Goal: Task Accomplishment & Management: Manage account settings

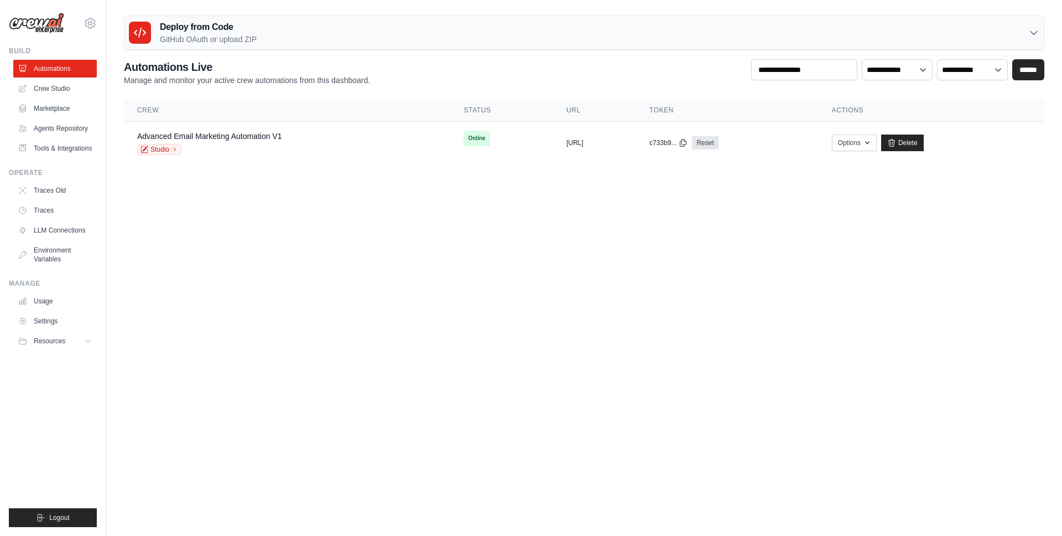
drag, startPoint x: 114, startPoint y: 55, endPoint x: 200, endPoint y: 33, distance: 89.0
click at [137, 45] on div "Deploy from Code GitHub OAuth or upload ZIP GitHub OAuth Deploy directly from y…" at bounding box center [584, 89] width 956 height 148
click at [200, 34] on p "GitHub OAuth or upload ZIP" at bounding box center [208, 39] width 97 height 11
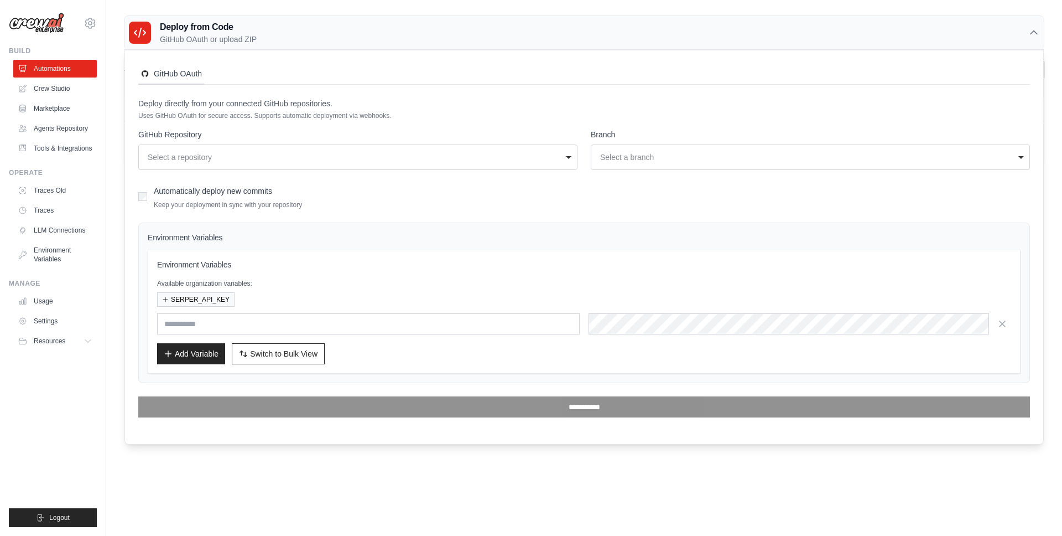
click at [175, 82] on button "GitHub OAuth" at bounding box center [171, 74] width 66 height 21
drag, startPoint x: 206, startPoint y: 27, endPoint x: 168, endPoint y: 77, distance: 64.0
click at [206, 27] on h3 "Deploy from Code" at bounding box center [208, 26] width 97 height 13
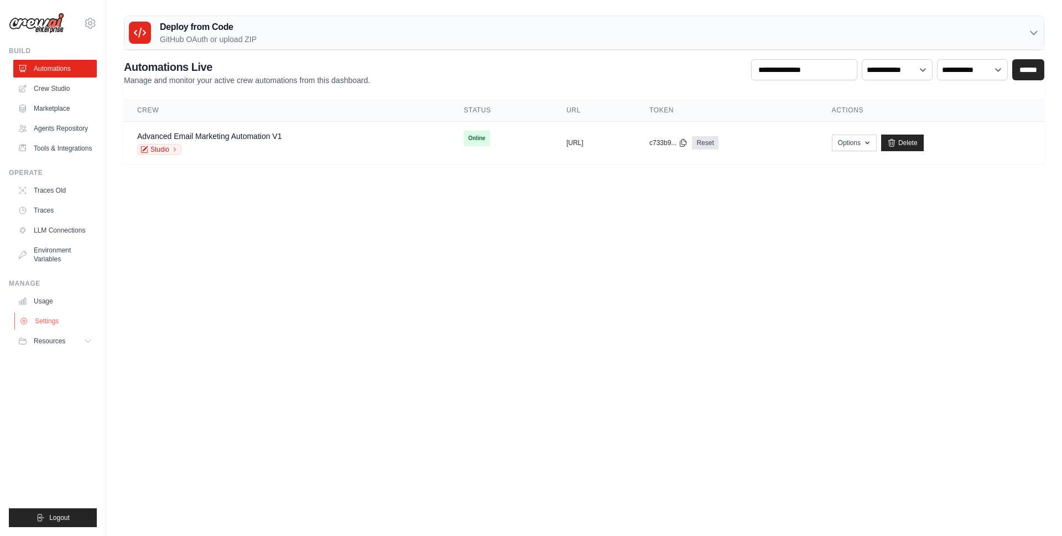
click at [54, 319] on link "Settings" at bounding box center [56, 321] width 84 height 18
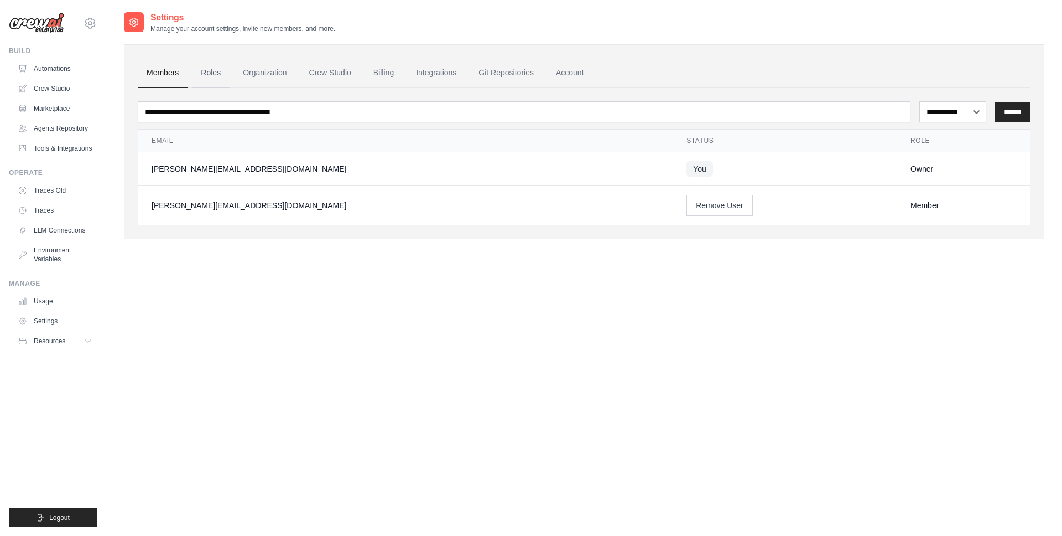
click at [215, 76] on link "Roles" at bounding box center [211, 73] width 38 height 30
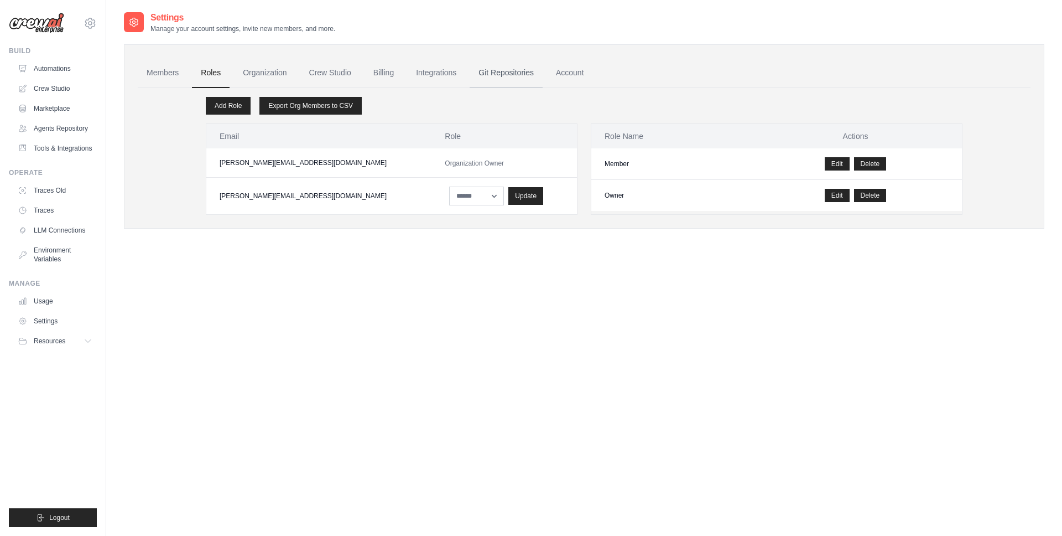
click at [515, 74] on link "Git Repositories" at bounding box center [506, 73] width 73 height 30
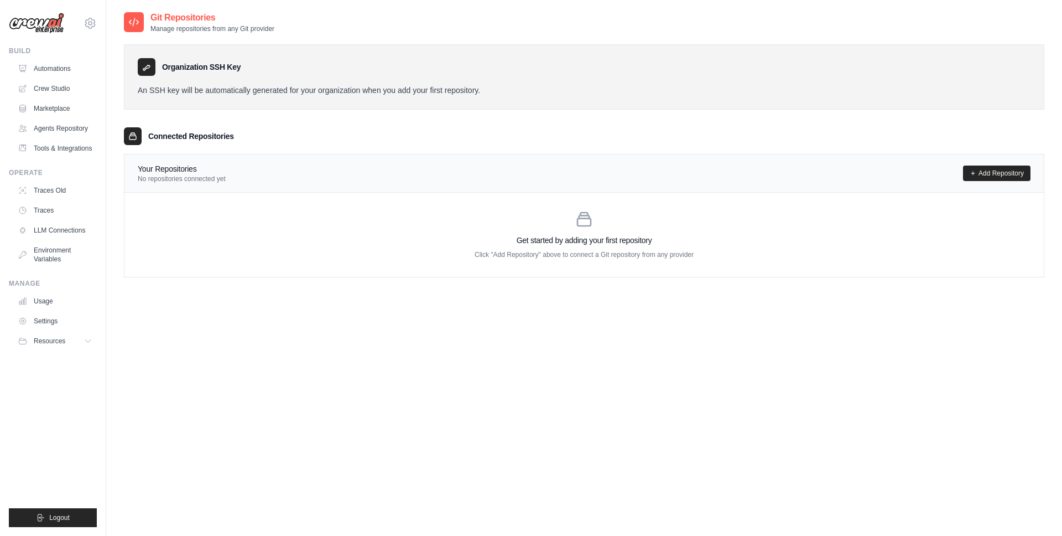
drag, startPoint x: 570, startPoint y: 200, endPoint x: 604, endPoint y: 227, distance: 43.3
click at [571, 200] on div "Get started by adding your first repository Click "Add Repository" above to con…" at bounding box center [584, 235] width 920 height 84
drag, startPoint x: 611, startPoint y: 230, endPoint x: 634, endPoint y: 234, distance: 23.6
click at [634, 235] on div "Get started by adding your first repository Click "Add Repository" above to con…" at bounding box center [584, 235] width 920 height 84
drag, startPoint x: 598, startPoint y: 233, endPoint x: 592, endPoint y: 234, distance: 5.6
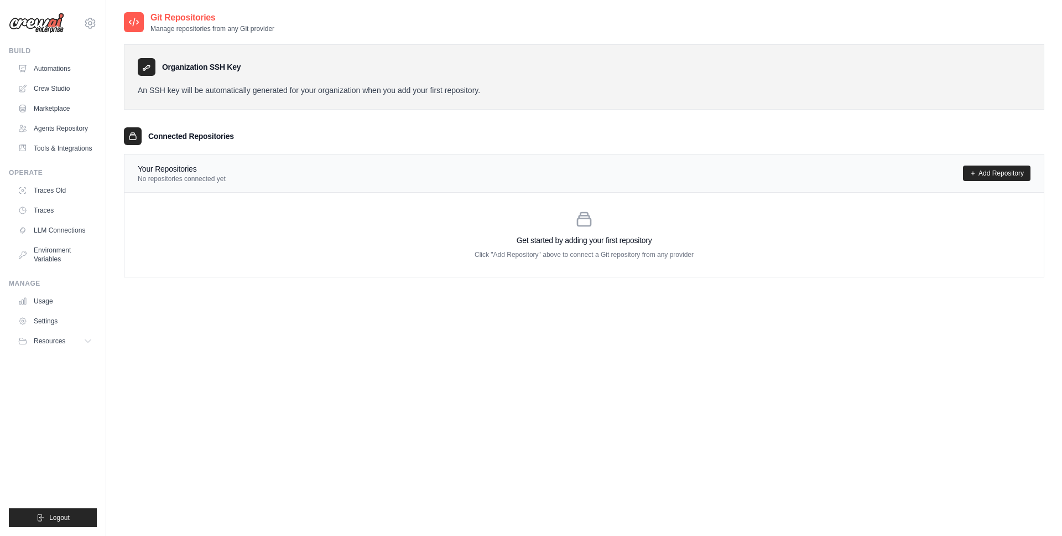
click at [596, 234] on div "Get started by adding your first repository Click "Add Repository" above to con…" at bounding box center [584, 235] width 920 height 84
click at [979, 174] on link "Add Repository" at bounding box center [997, 172] width 68 height 15
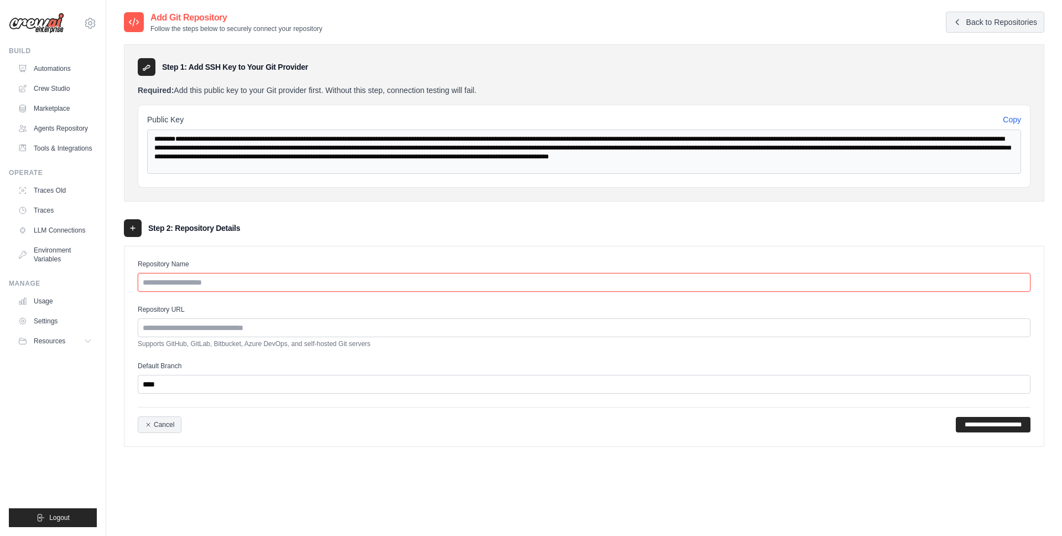
click at [193, 277] on input "Repository Name" at bounding box center [584, 282] width 893 height 19
type input "*****"
click at [288, 324] on input "Repository URL" at bounding box center [584, 327] width 893 height 19
paste input "**********"
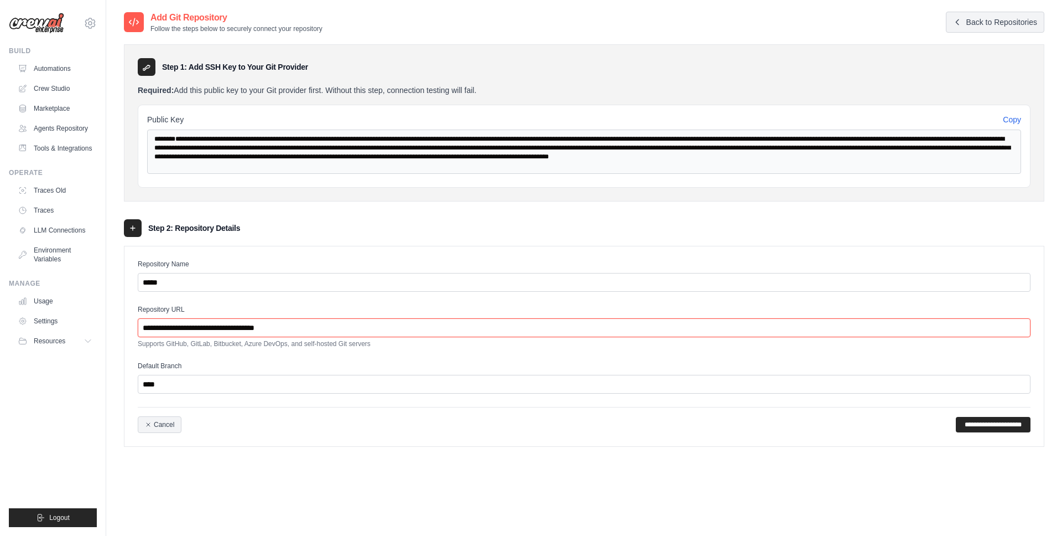
type input "**********"
click at [275, 276] on input "*****" at bounding box center [584, 282] width 893 height 19
type input "******"
click at [223, 390] on input "****" at bounding box center [584, 384] width 893 height 19
click at [222, 390] on input "****" at bounding box center [584, 384] width 893 height 19
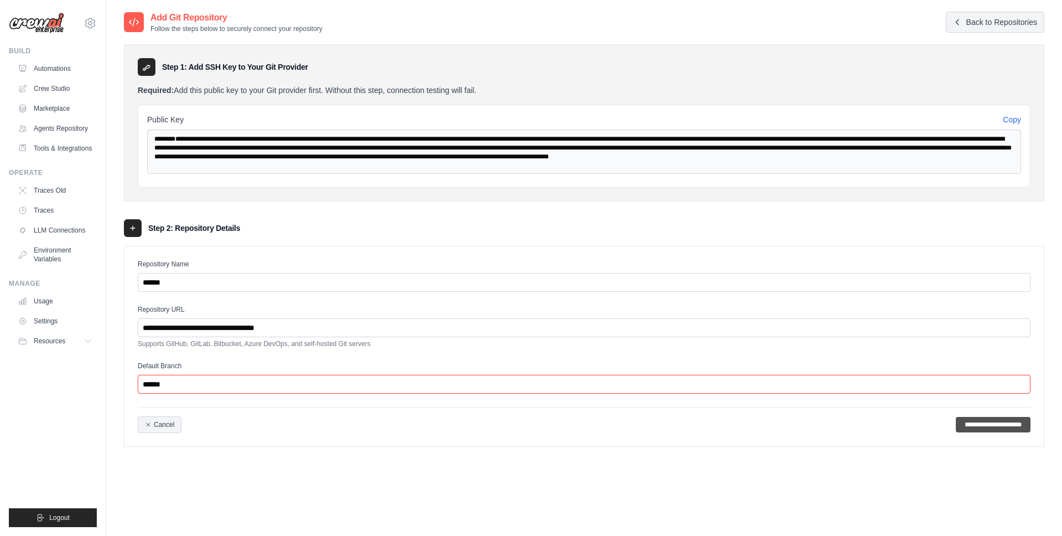
type input "******"
click at [1025, 428] on input "**********" at bounding box center [993, 424] width 75 height 15
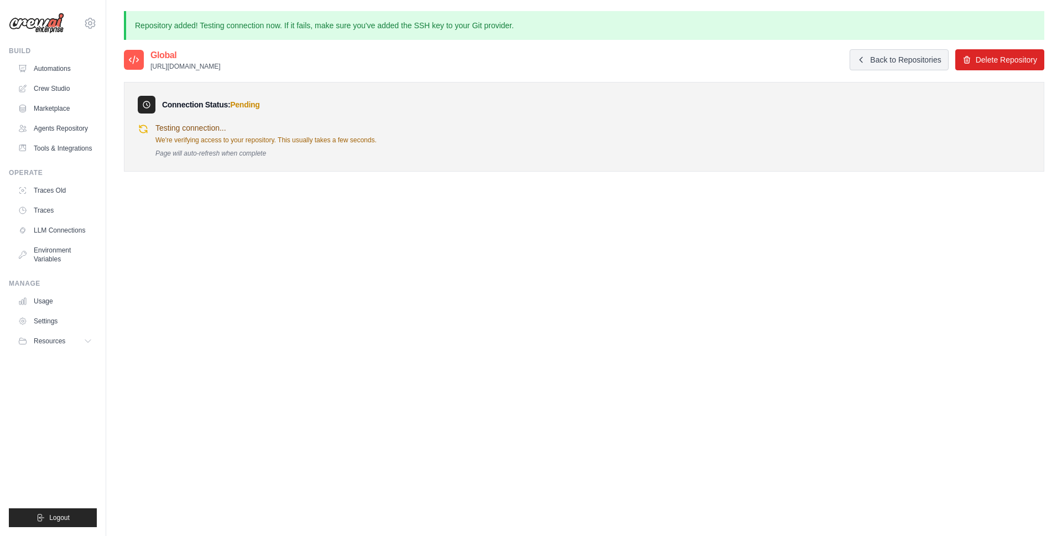
click at [688, 243] on div "Global https://github.com/gabemilani/Global.git Back to Repositories Delete Rep…" at bounding box center [584, 317] width 921 height 536
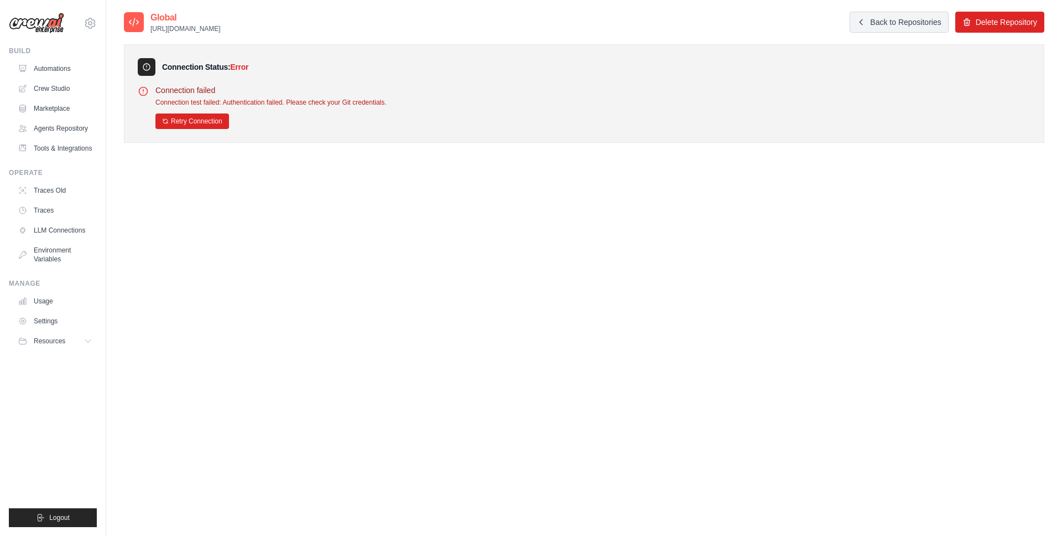
drag, startPoint x: 888, startPoint y: 50, endPoint x: 890, endPoint y: 37, distance: 13.4
click at [888, 49] on div "Connection Status: Error Connection failed Connection test failed: Authenticati…" at bounding box center [584, 93] width 921 height 98
click at [891, 29] on link "Back to Repositories" at bounding box center [899, 22] width 98 height 21
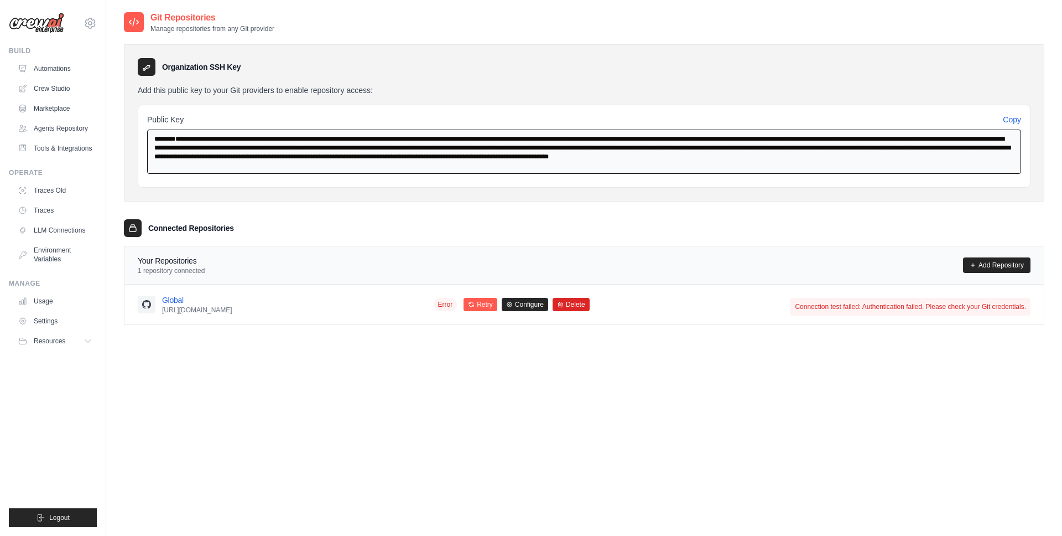
drag, startPoint x: 499, startPoint y: 148, endPoint x: 508, endPoint y: 146, distance: 9.7
click at [499, 148] on textarea "**********" at bounding box center [584, 151] width 874 height 44
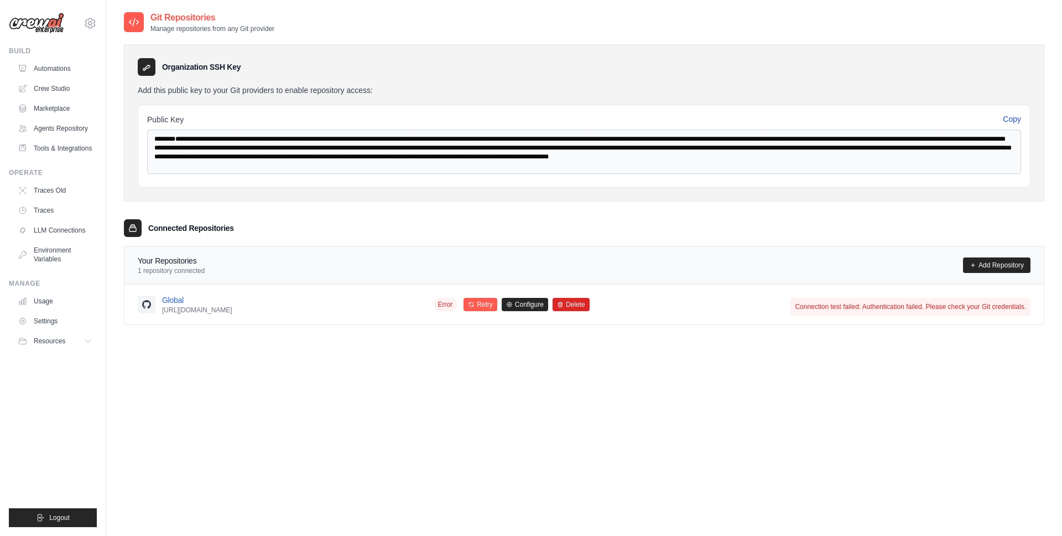
drag, startPoint x: 1018, startPoint y: 113, endPoint x: 1016, endPoint y: 120, distance: 6.3
click at [1018, 113] on button "Copy" at bounding box center [1012, 118] width 18 height 11
click at [1016, 120] on button "Copy" at bounding box center [1012, 118] width 18 height 11
click at [1021, 124] on div "**********" at bounding box center [584, 146] width 893 height 83
click at [1009, 118] on button "Copy" at bounding box center [1012, 118] width 18 height 11
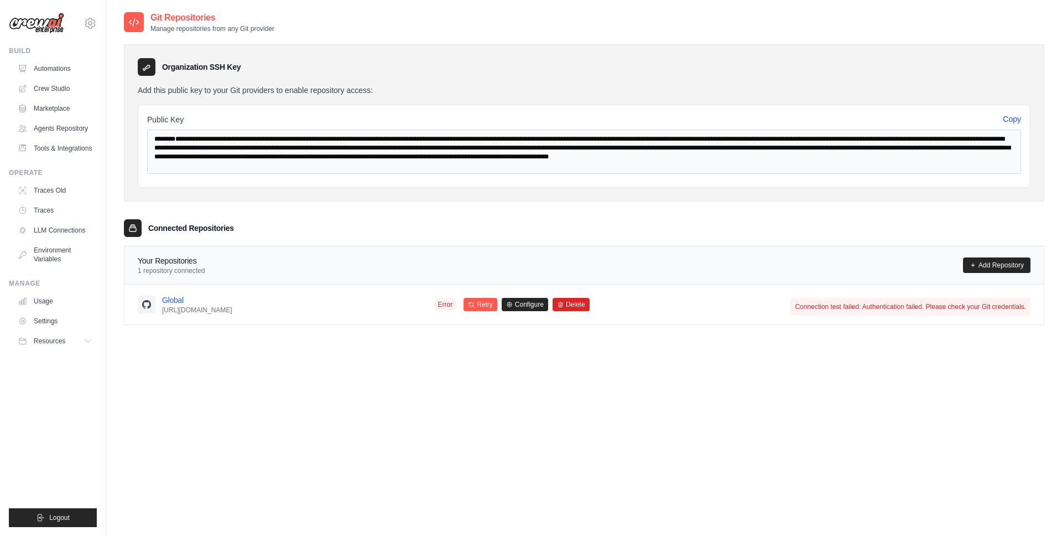
click at [1009, 118] on button "Copy" at bounding box center [1012, 118] width 18 height 11
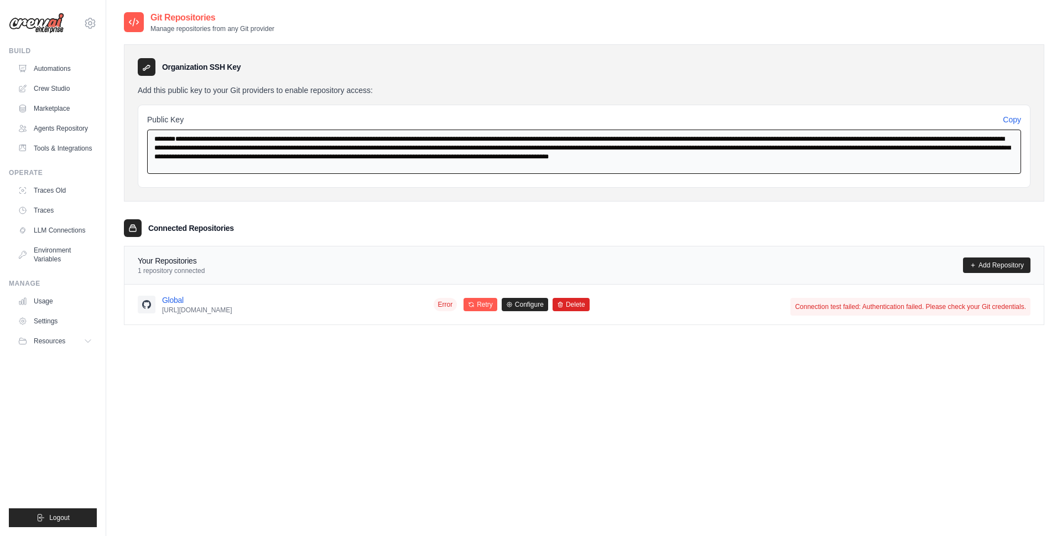
click at [744, 148] on textarea "**********" at bounding box center [584, 151] width 874 height 44
click at [254, 141] on textarea "**********" at bounding box center [584, 151] width 874 height 44
click at [517, 163] on textarea "**********" at bounding box center [584, 151] width 874 height 44
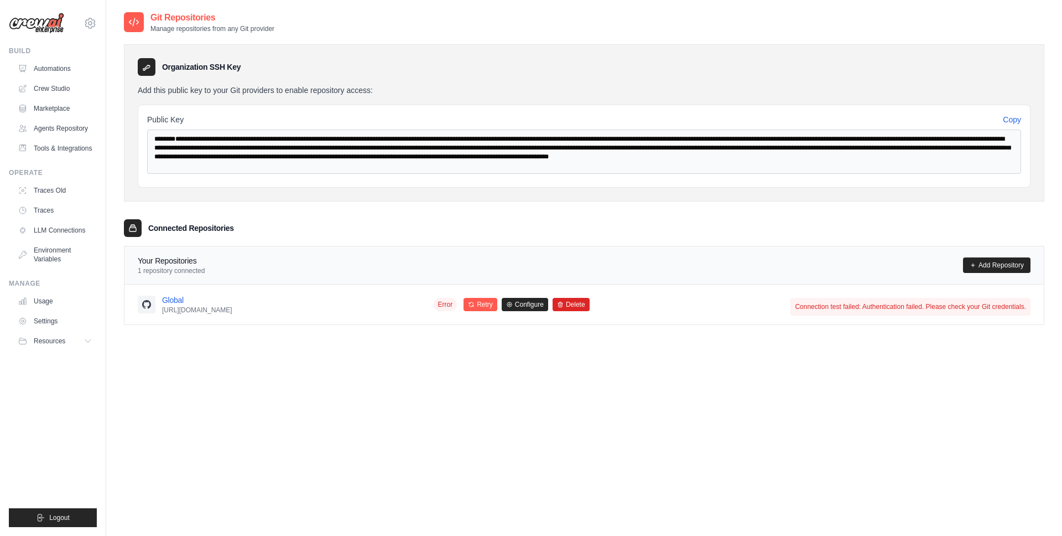
drag, startPoint x: 764, startPoint y: 273, endPoint x: 564, endPoint y: 267, distance: 200.4
click at [764, 273] on div "Your Repositories 1 repository connected Add Repository" at bounding box center [584, 265] width 893 height 20
click at [474, 304] on icon at bounding box center [471, 304] width 4 height 4
click at [497, 308] on button "Retry" at bounding box center [481, 303] width 34 height 13
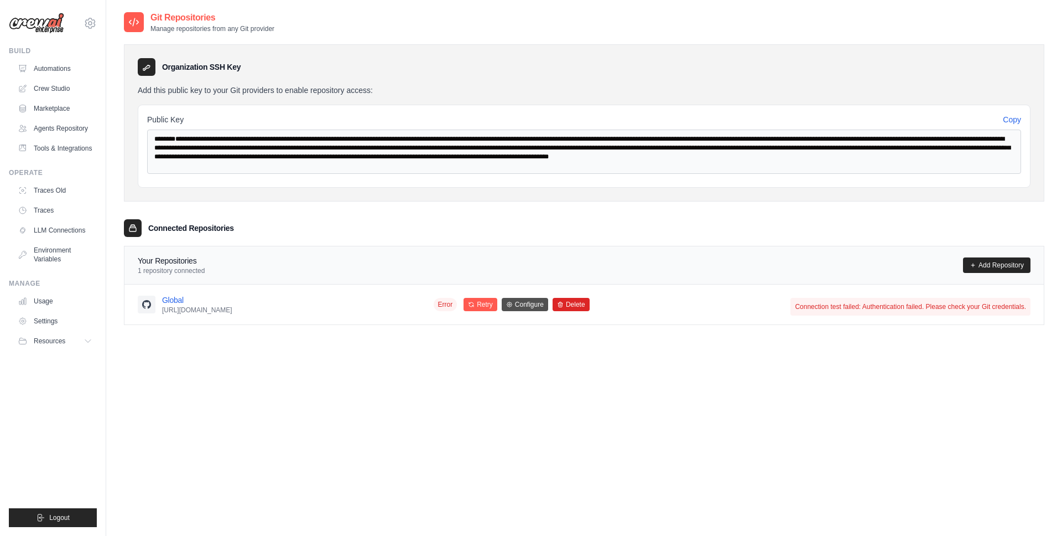
click at [548, 303] on link "Configure" at bounding box center [525, 304] width 46 height 13
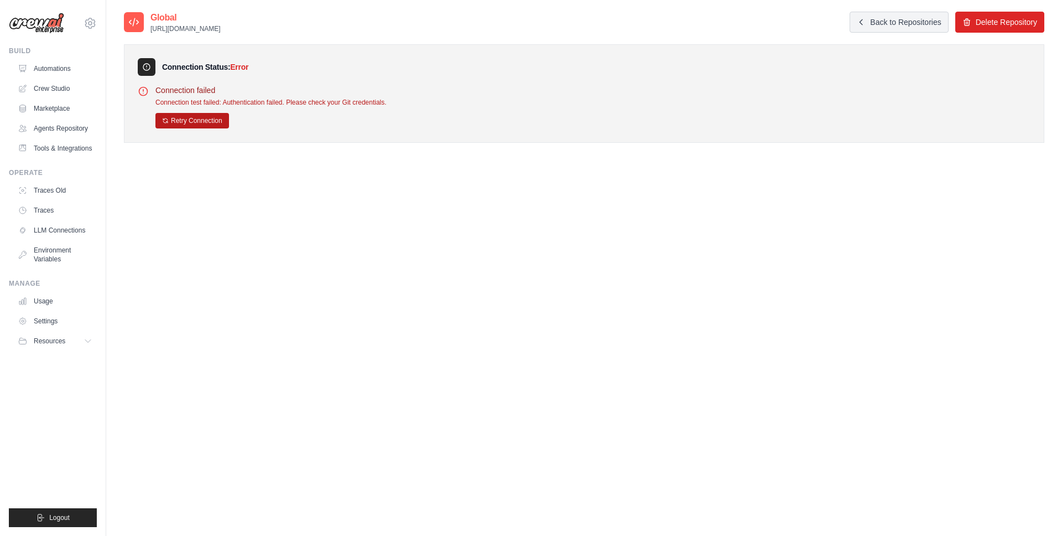
click at [194, 121] on button "Retry Connection" at bounding box center [192, 120] width 74 height 15
click at [195, 123] on button "Retry Connection" at bounding box center [192, 120] width 74 height 15
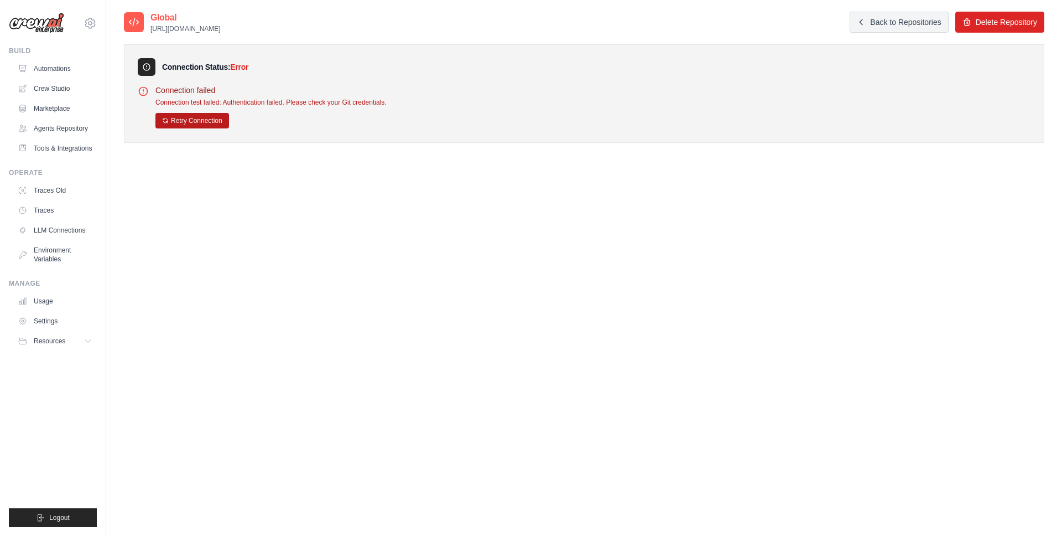
click at [195, 123] on button "Retry Connection" at bounding box center [192, 120] width 74 height 15
click at [894, 28] on link "Back to Repositories" at bounding box center [899, 22] width 98 height 21
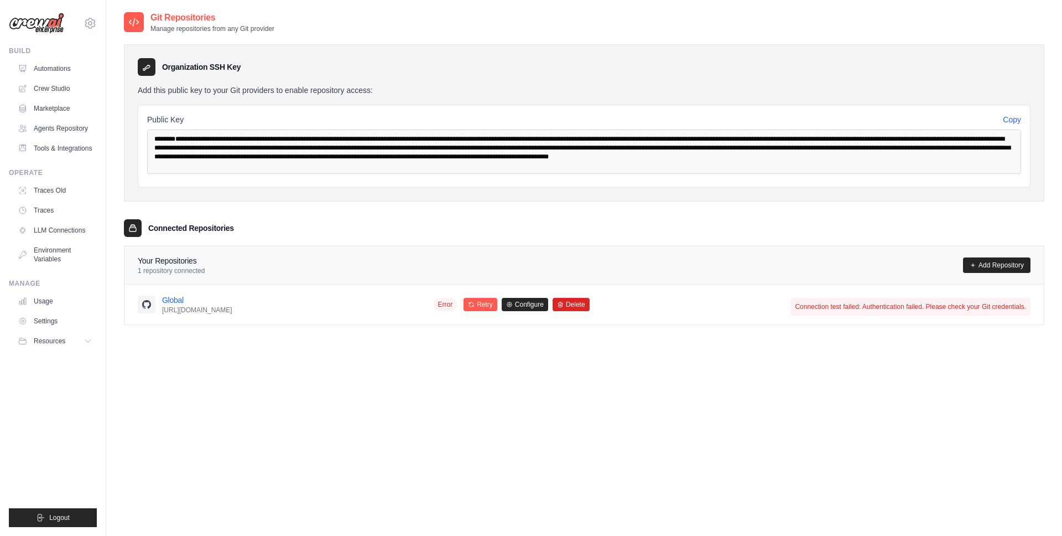
drag, startPoint x: 950, startPoint y: 309, endPoint x: 1000, endPoint y: 314, distance: 50.1
click at [1000, 314] on div "Connection test failed: Authentication failed. Please check your Git credential…" at bounding box center [911, 307] width 240 height 18
click at [458, 305] on span "Error" at bounding box center [446, 304] width 24 height 13
click at [590, 302] on button "Delete" at bounding box center [571, 303] width 37 height 13
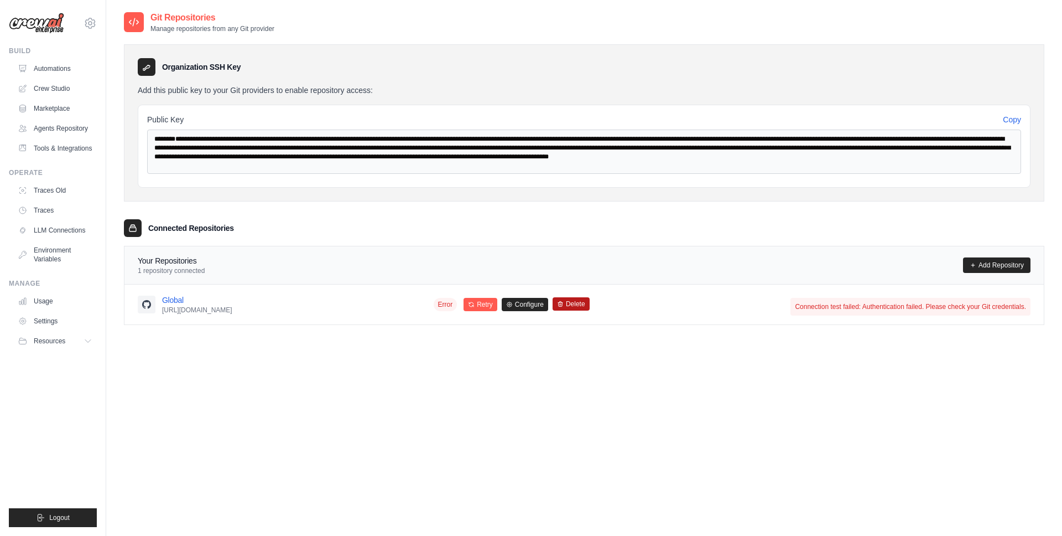
click at [590, 301] on button "Delete" at bounding box center [571, 303] width 37 height 13
drag, startPoint x: 685, startPoint y: 329, endPoint x: 778, endPoint y: 304, distance: 96.9
click at [733, 313] on div "Git Repositories Manage repositories from any Git provider Organization SSH Key…" at bounding box center [584, 176] width 921 height 331
click at [900, 326] on div "Git Repositories Manage repositories from any Git provider Organization SSH Key…" at bounding box center [584, 176] width 921 height 331
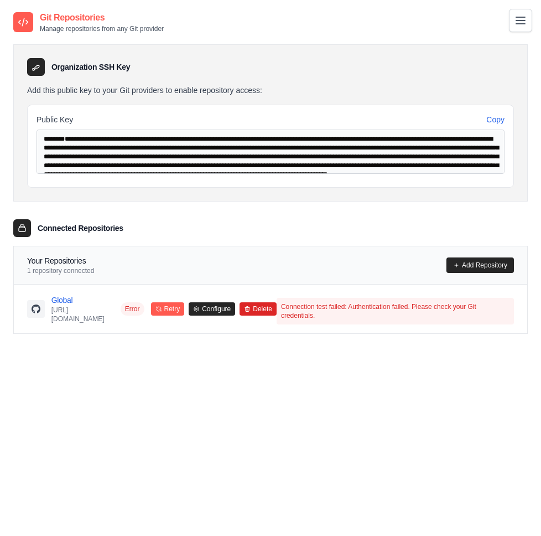
click at [390, 370] on div "Git Repositories Manage repositories from any Git provider Organization SSH Key…" at bounding box center [270, 279] width 515 height 536
click at [185, 303] on button "Retry" at bounding box center [168, 308] width 34 height 13
click at [256, 284] on div "Global https://github.com/gabemilani/Global.git Error Retry Configure Delete Co…" at bounding box center [270, 308] width 513 height 49
click at [235, 313] on link "Configure" at bounding box center [212, 308] width 46 height 13
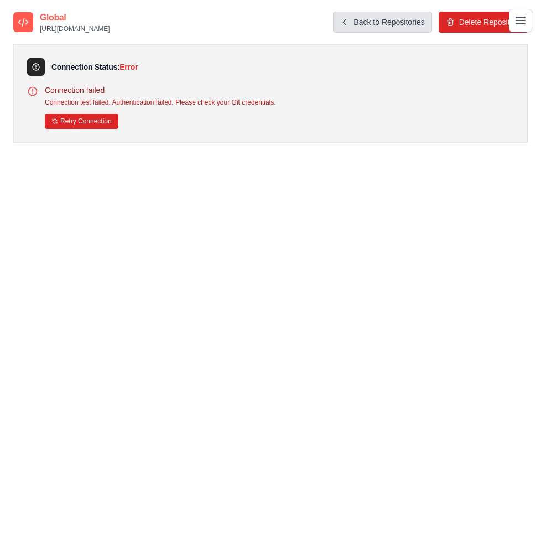
click at [391, 17] on link "Back to Repositories" at bounding box center [382, 22] width 98 height 21
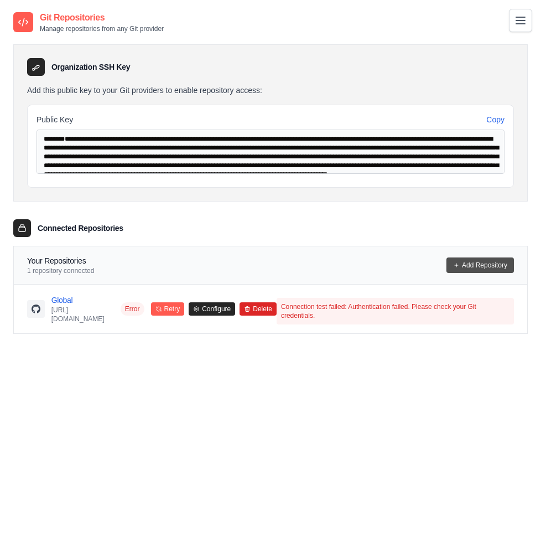
click at [473, 259] on link "Add Repository" at bounding box center [481, 264] width 68 height 15
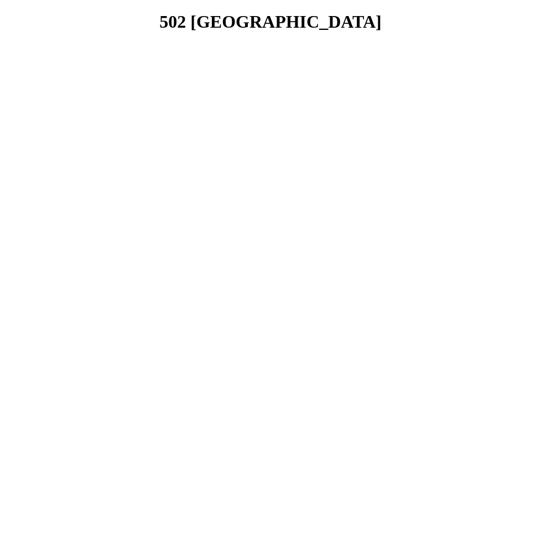
click at [382, 44] on html "502 Bad Gateway" at bounding box center [270, 22] width 541 height 44
click at [409, 44] on html "502 Bad Gateway" at bounding box center [270, 22] width 541 height 44
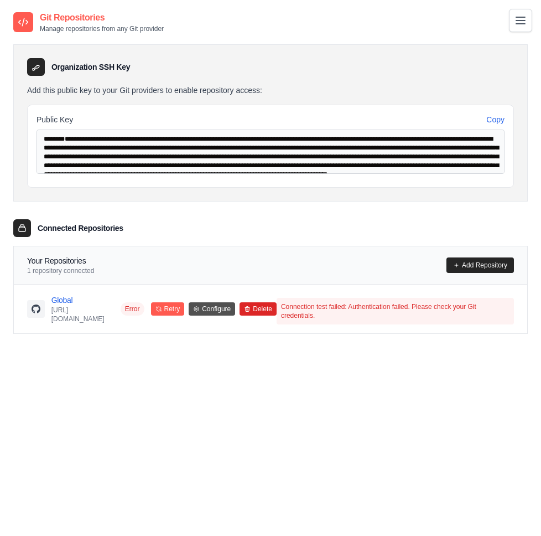
click at [235, 304] on link "Configure" at bounding box center [212, 308] width 46 height 13
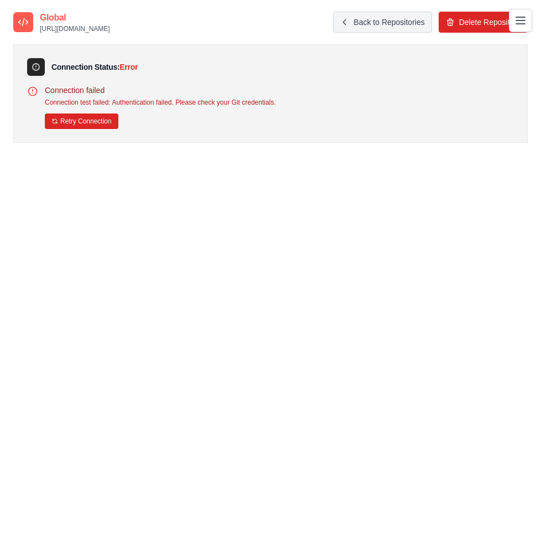
drag, startPoint x: 123, startPoint y: 86, endPoint x: 113, endPoint y: 112, distance: 28.2
click at [123, 90] on p "Connection failed" at bounding box center [160, 90] width 231 height 11
click at [95, 122] on button "Retry Connection" at bounding box center [82, 120] width 74 height 15
click at [453, 22] on icon at bounding box center [450, 21] width 9 height 9
click at [387, 22] on link "Back to Repositories" at bounding box center [382, 22] width 98 height 21
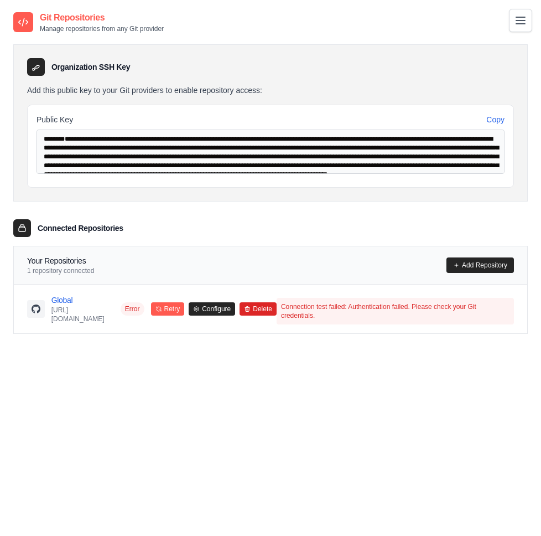
click at [55, 313] on p "[URL][DOMAIN_NAME]" at bounding box center [85, 314] width 69 height 18
drag, startPoint x: 51, startPoint y: 314, endPoint x: 168, endPoint y: 316, distance: 116.2
click at [168, 316] on div "Global https://github.com/gabemilani/Global.git Error Retry Configure Delete Co…" at bounding box center [270, 308] width 487 height 31
copy p "[URL][DOMAIN_NAME]"
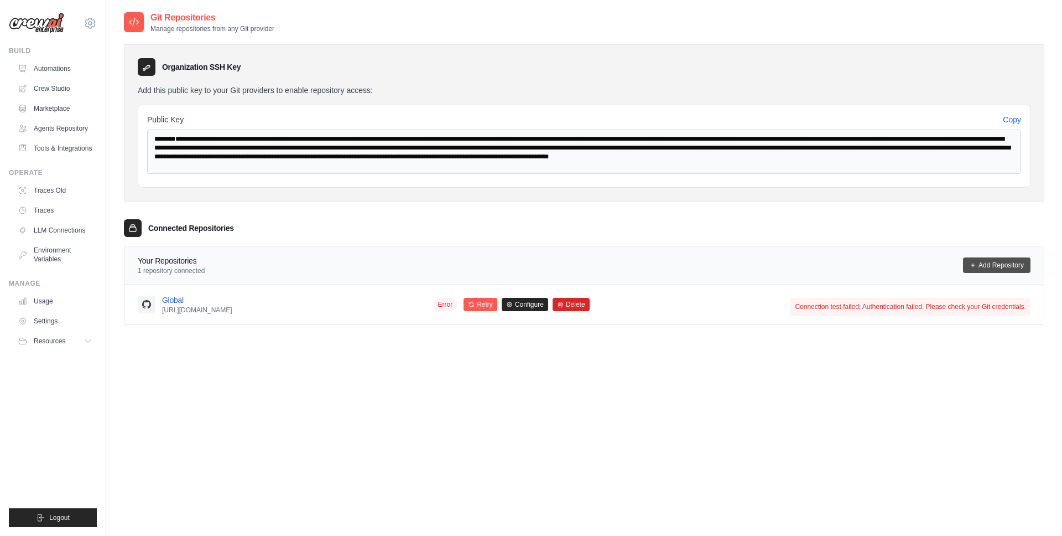
click at [998, 258] on link "Add Repository" at bounding box center [997, 264] width 68 height 15
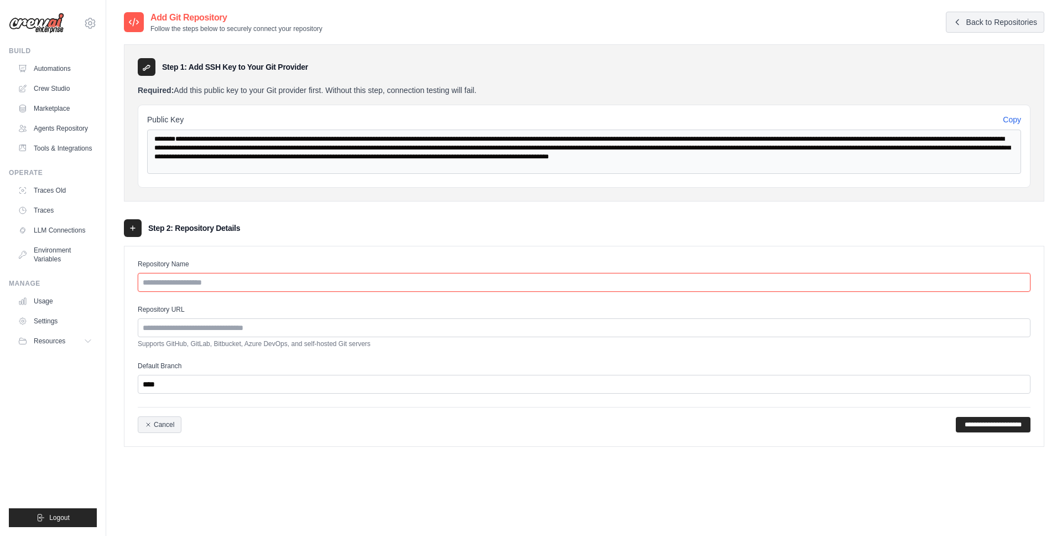
click at [338, 287] on input "Repository Name" at bounding box center [584, 282] width 893 height 19
type input "**********"
paste input "**********"
type input "**********"
click at [992, 419] on input "**********" at bounding box center [993, 424] width 75 height 15
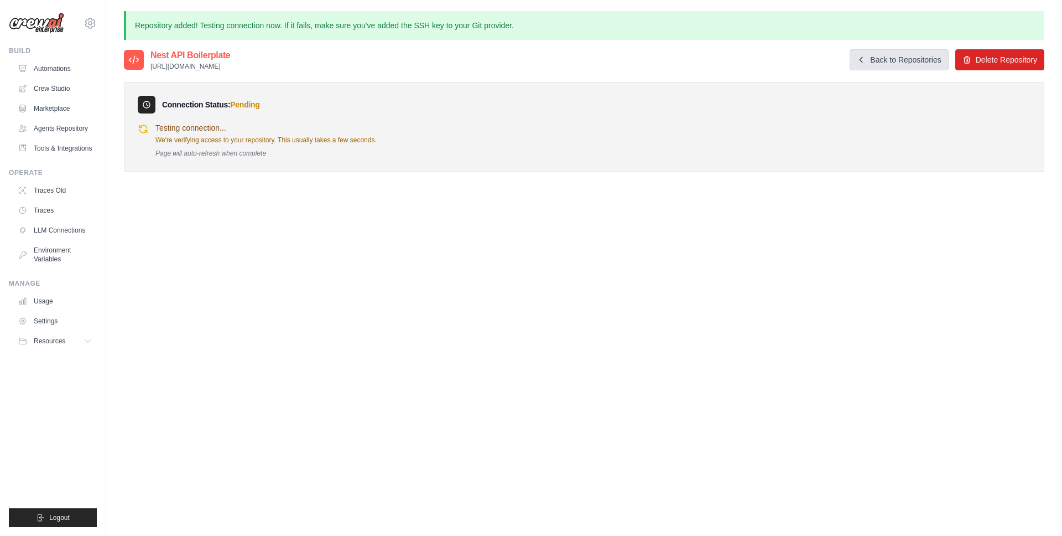
click at [890, 56] on link "Back to Repositories" at bounding box center [899, 59] width 98 height 21
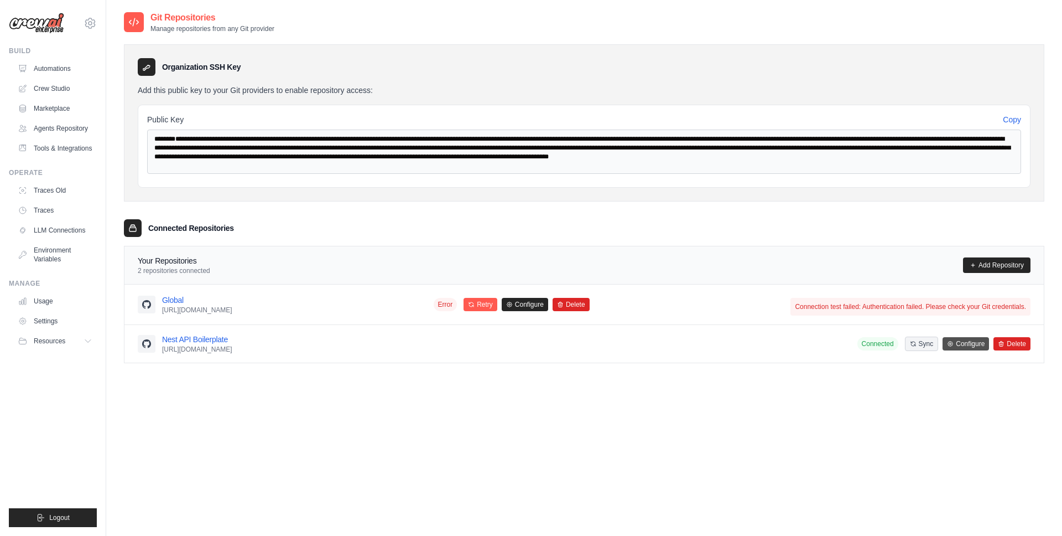
click at [963, 345] on link "Configure" at bounding box center [966, 343] width 46 height 13
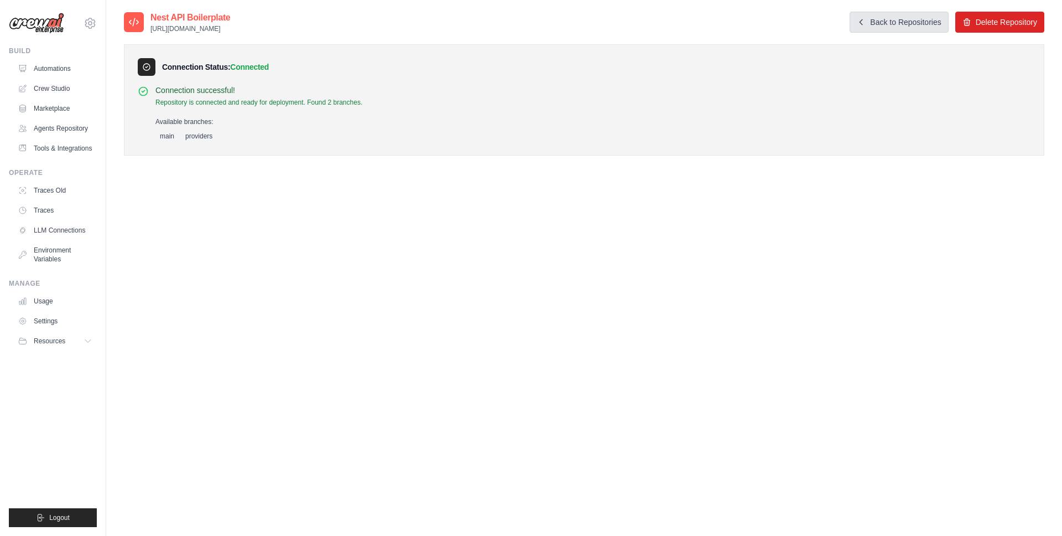
click at [889, 18] on link "Back to Repositories" at bounding box center [899, 22] width 98 height 21
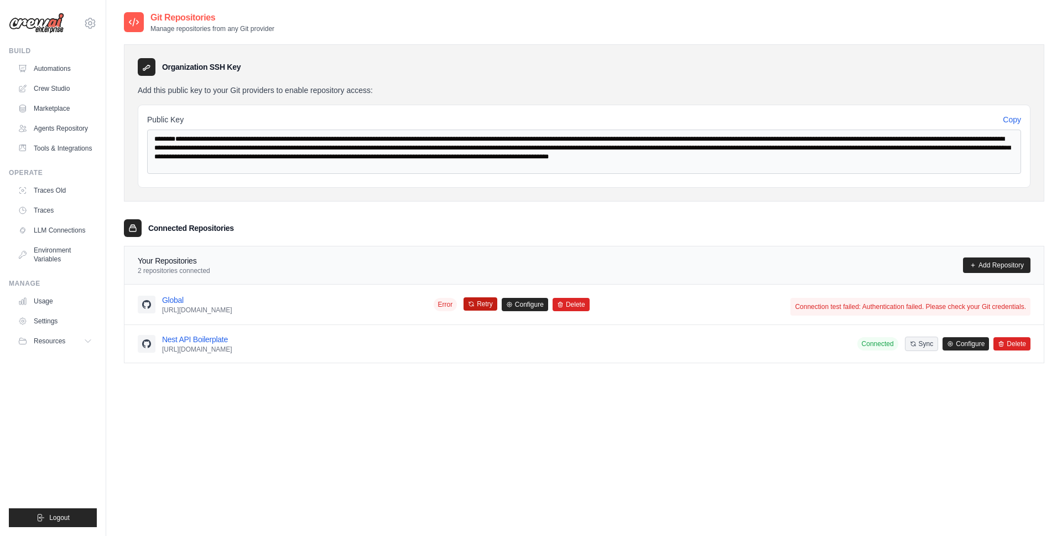
click at [497, 309] on button "Retry" at bounding box center [481, 303] width 34 height 13
click at [497, 307] on button "Retry" at bounding box center [481, 303] width 34 height 13
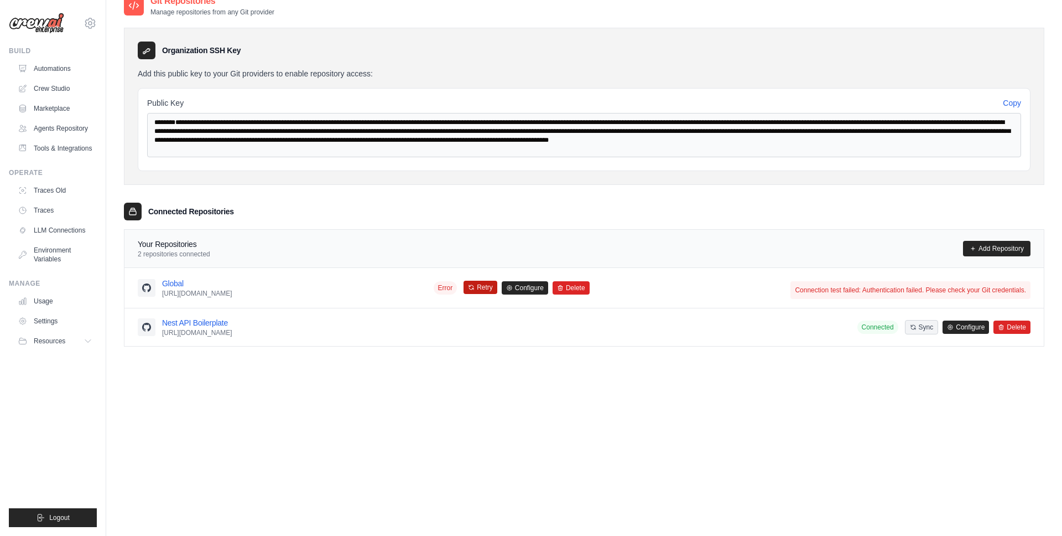
scroll to position [22, 0]
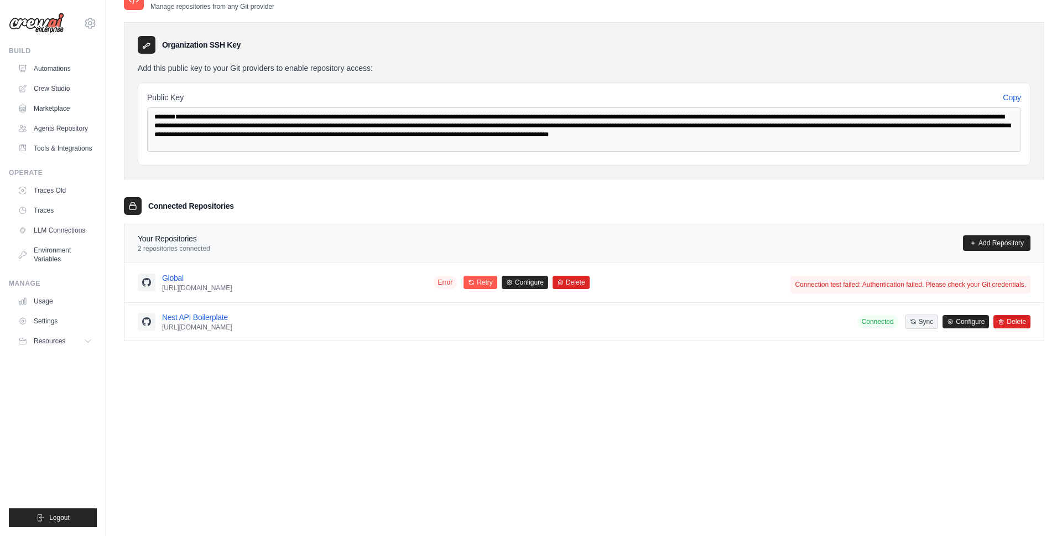
click at [819, 284] on div "Connection test failed: Authentication failed. Please check your Git credential…" at bounding box center [911, 285] width 240 height 18
click at [677, 444] on div "Git Repositories Manage repositories from any Git provider Organization SSH Key…" at bounding box center [584, 257] width 921 height 536
click at [68, 70] on link "Automations" at bounding box center [56, 69] width 84 height 18
click at [67, 70] on link "Automations" at bounding box center [56, 69] width 84 height 18
click at [861, 391] on div "Git Repositories Manage repositories from any Git provider Organization SSH Key…" at bounding box center [584, 257] width 921 height 536
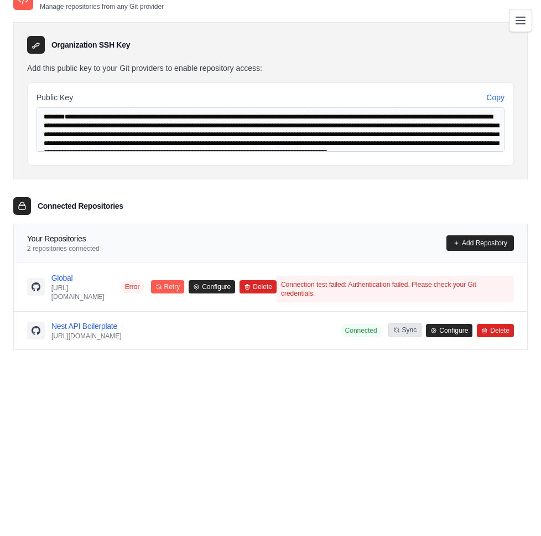
click at [402, 335] on button "Sync" at bounding box center [405, 330] width 34 height 14
click at [370, 387] on div "Git Repositories Manage repositories from any Git provider Organization SSH Key…" at bounding box center [270, 257] width 515 height 536
click at [277, 413] on div "Git Repositories Manage repositories from any Git provider Organization SSH Key…" at bounding box center [270, 257] width 515 height 536
click at [288, 414] on div "Git Repositories Manage repositories from any Git provider Organization SSH Key…" at bounding box center [270, 257] width 515 height 536
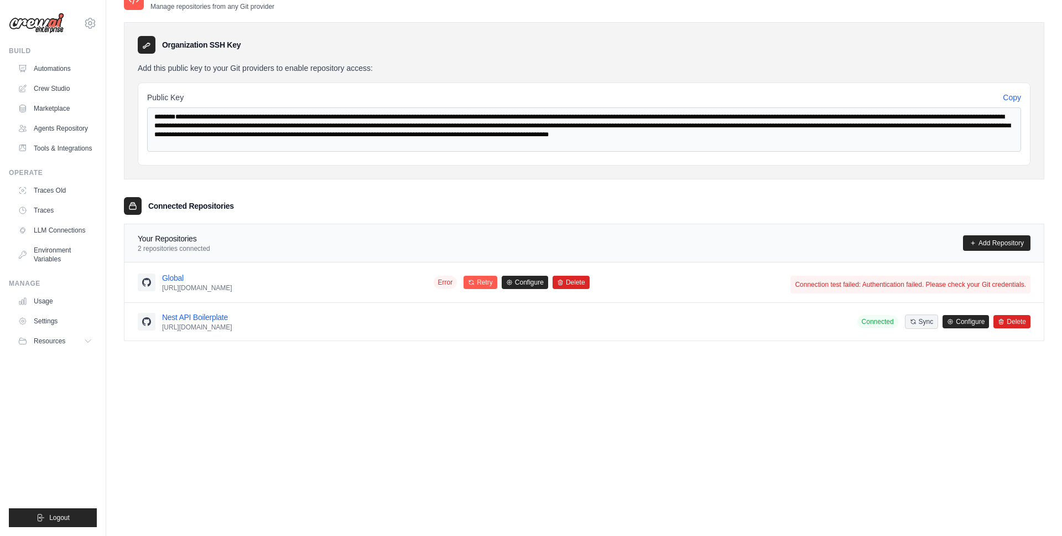
scroll to position [0, 0]
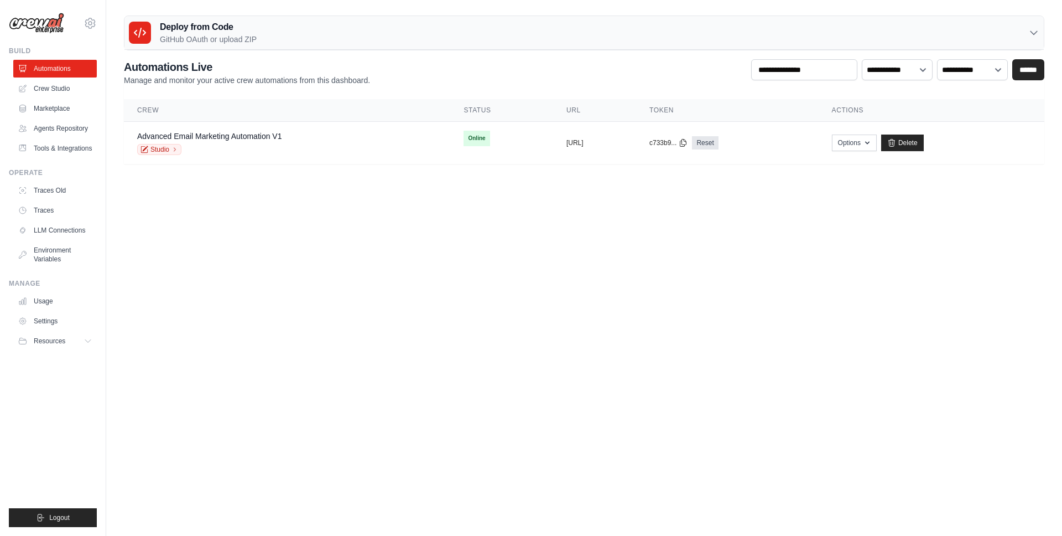
click at [212, 23] on h3 "Deploy from Code" at bounding box center [208, 26] width 97 height 13
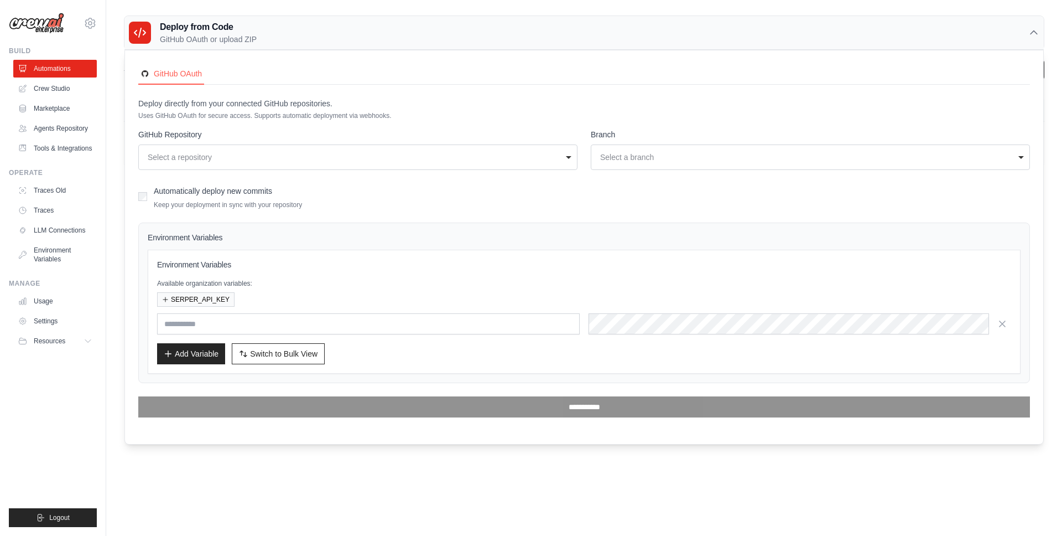
click at [251, 29] on h3 "Deploy from Code" at bounding box center [208, 26] width 97 height 13
